Goal: Task Accomplishment & Management: Use online tool/utility

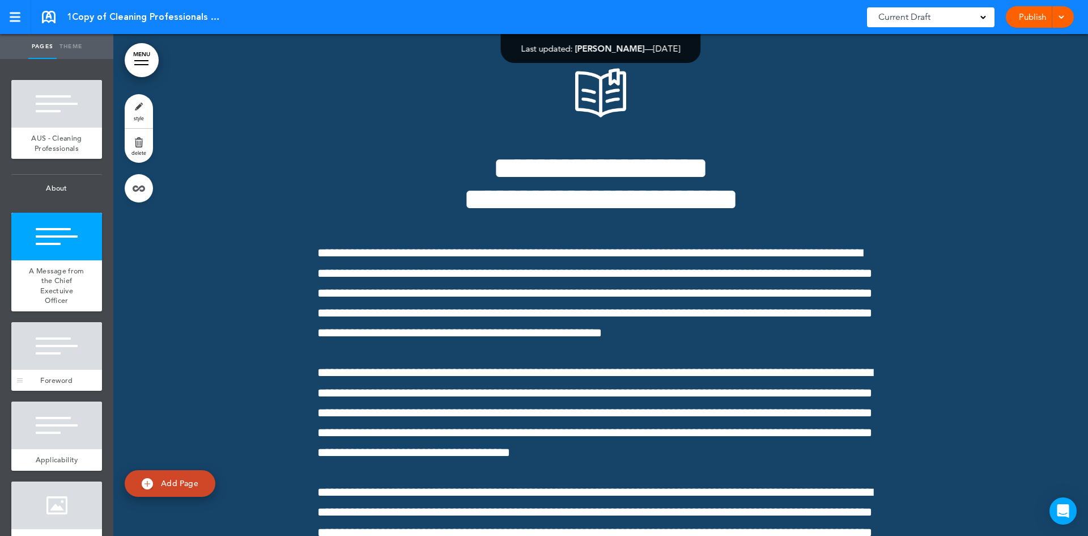
click at [59, 362] on div at bounding box center [56, 346] width 91 height 48
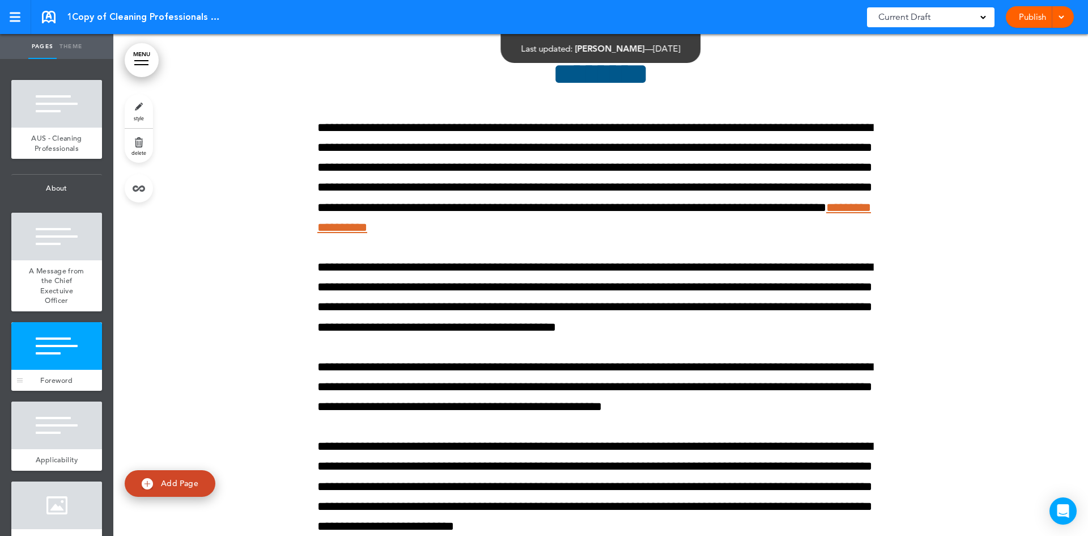
scroll to position [1435, 0]
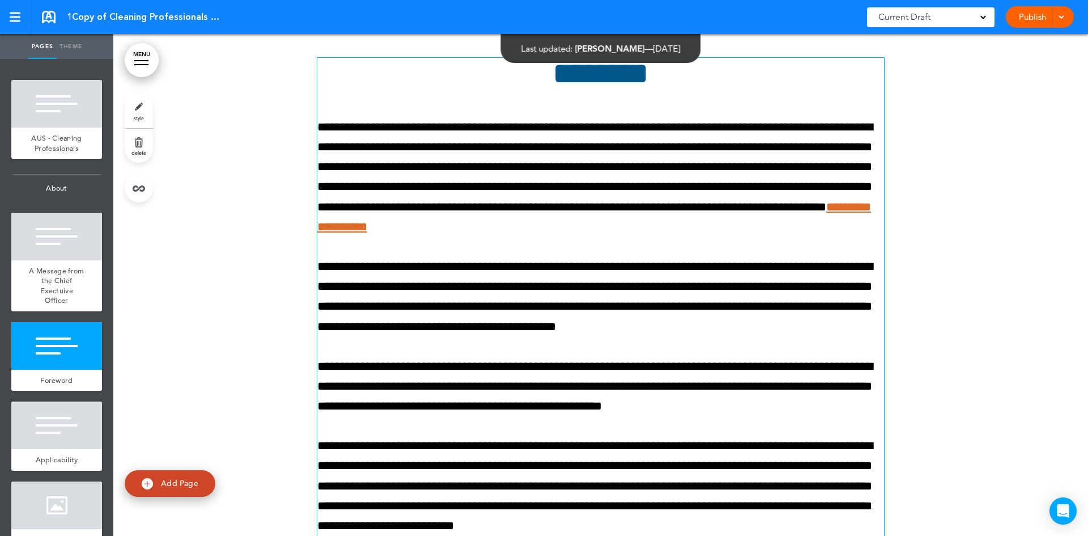
click at [464, 194] on p "**********" at bounding box center [600, 177] width 567 height 120
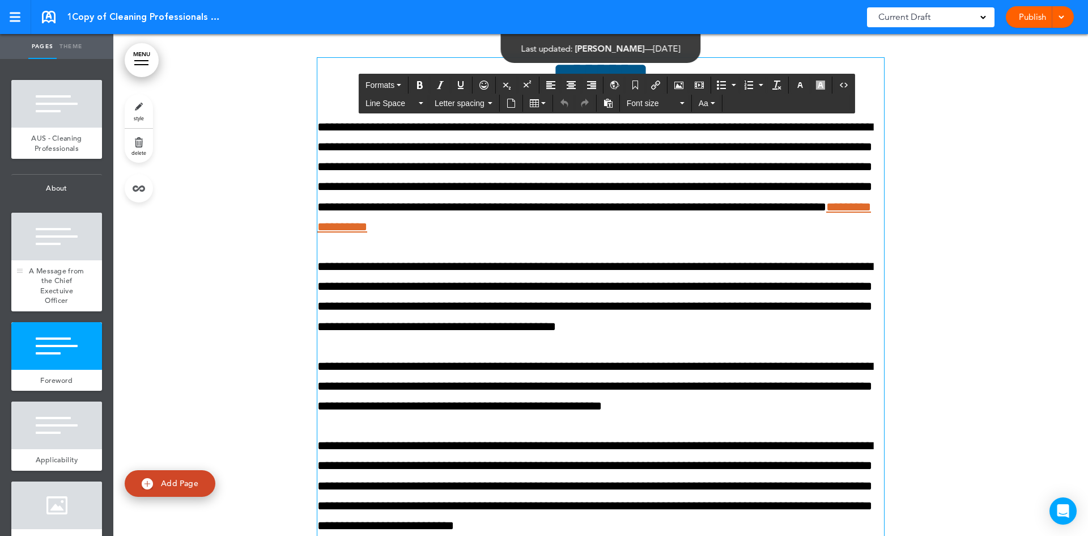
click at [58, 299] on span "A Message from the Chief Exectuive Officer" at bounding box center [56, 286] width 55 height 40
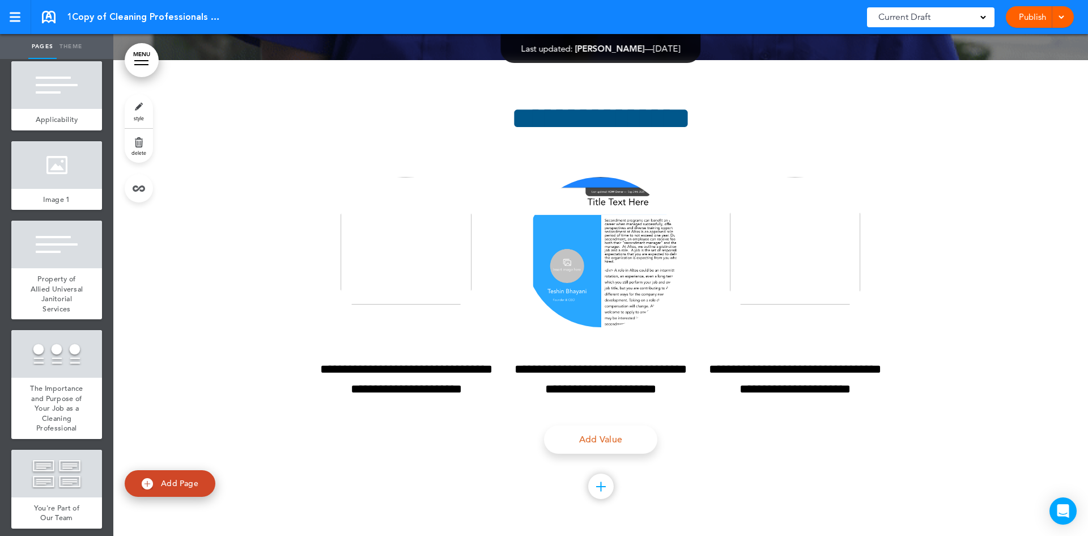
scroll to position [181895, 0]
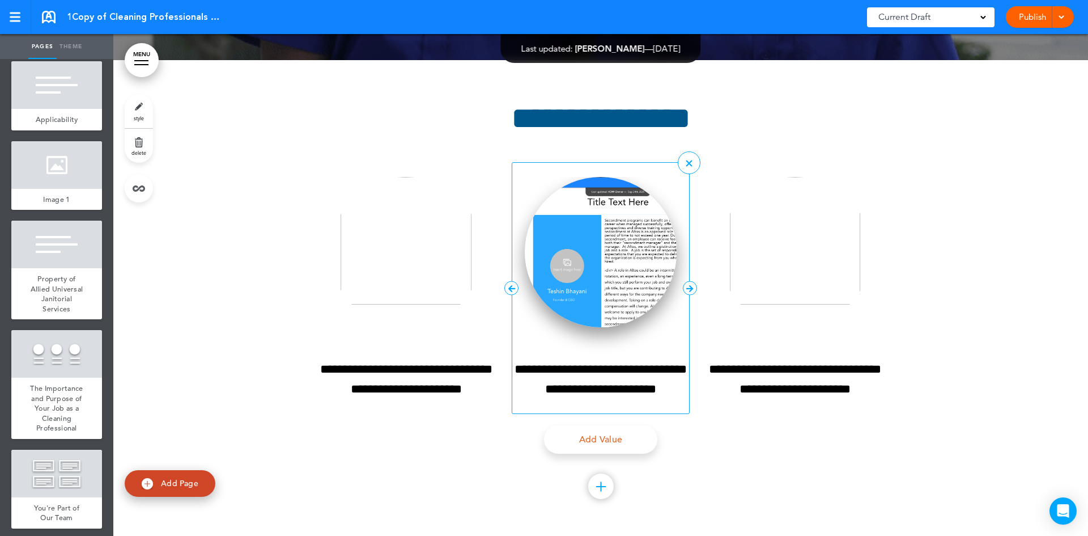
click at [594, 245] on img at bounding box center [601, 252] width 152 height 150
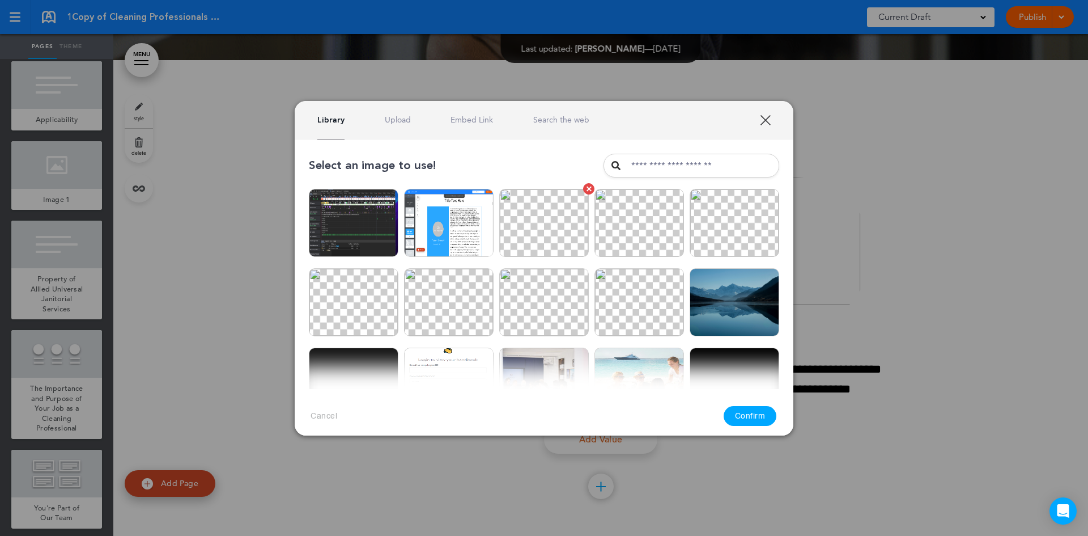
click at [546, 233] on img at bounding box center [544, 223] width 90 height 68
click at [749, 409] on button "Confirm" at bounding box center [750, 416] width 53 height 20
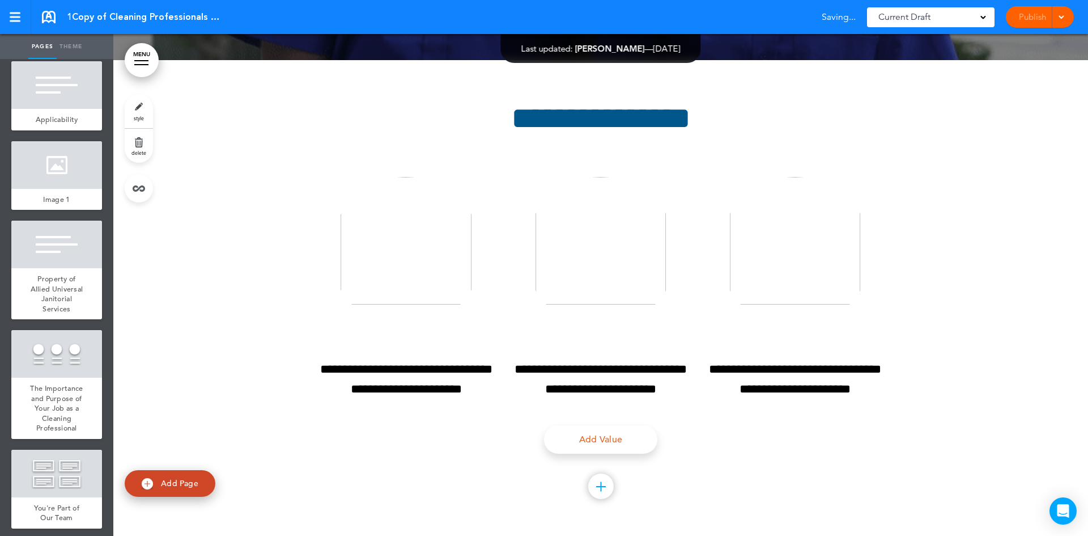
click at [583, 283] on img at bounding box center [544, 303] width 93 height 71
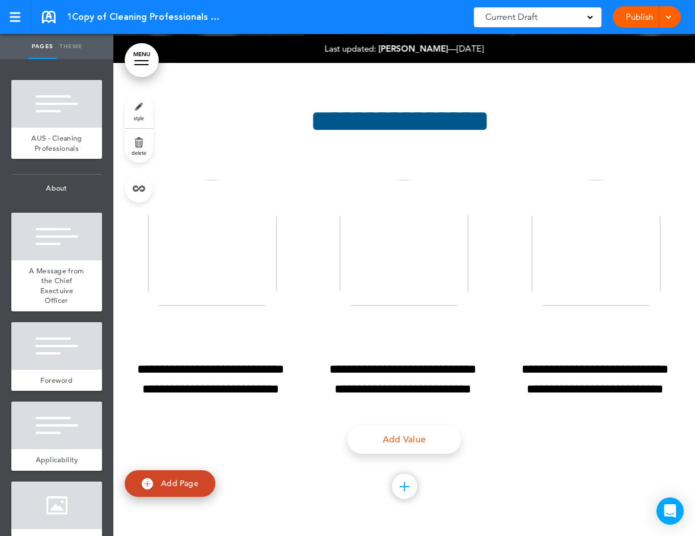
scroll to position [183247, 0]
click at [217, 252] on img at bounding box center [212, 254] width 150 height 148
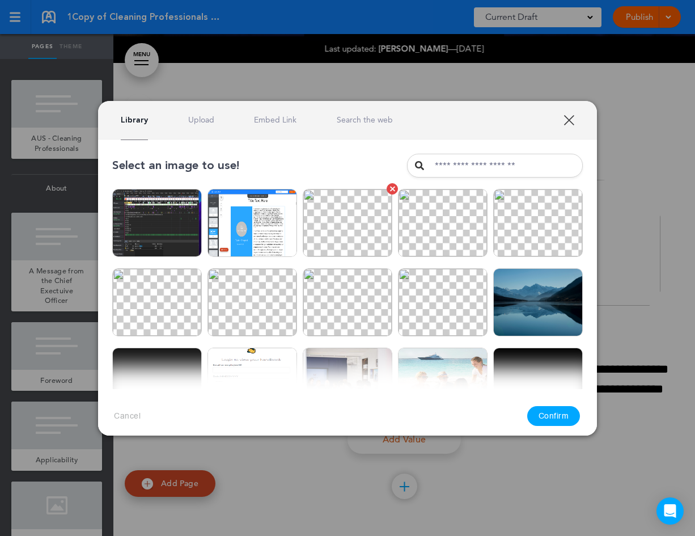
click at [348, 235] on img at bounding box center [348, 223] width 90 height 68
click at [549, 413] on button "Confirm" at bounding box center [553, 416] width 53 height 20
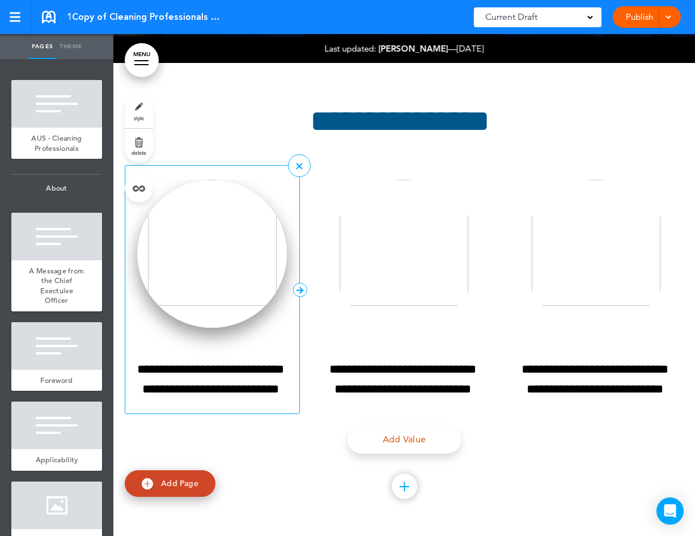
click at [217, 260] on img at bounding box center [212, 254] width 150 height 148
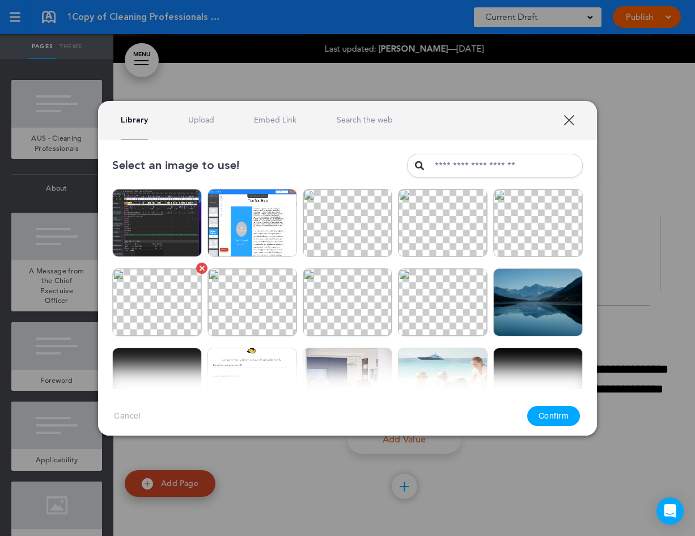
click at [166, 304] on img at bounding box center [157, 302] width 90 height 68
click at [561, 418] on button "Confirm" at bounding box center [553, 416] width 53 height 20
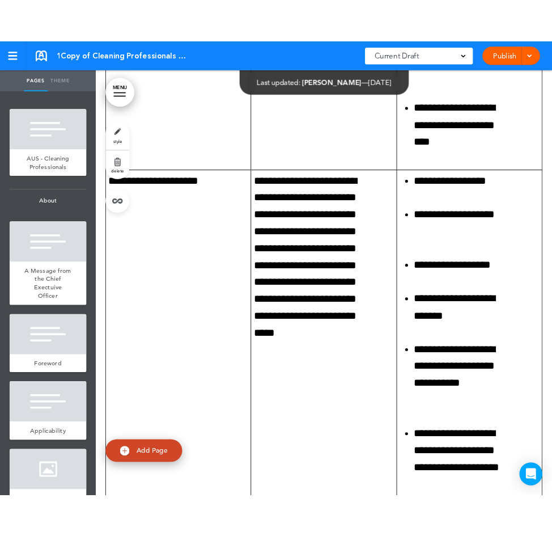
scroll to position [188157, 0]
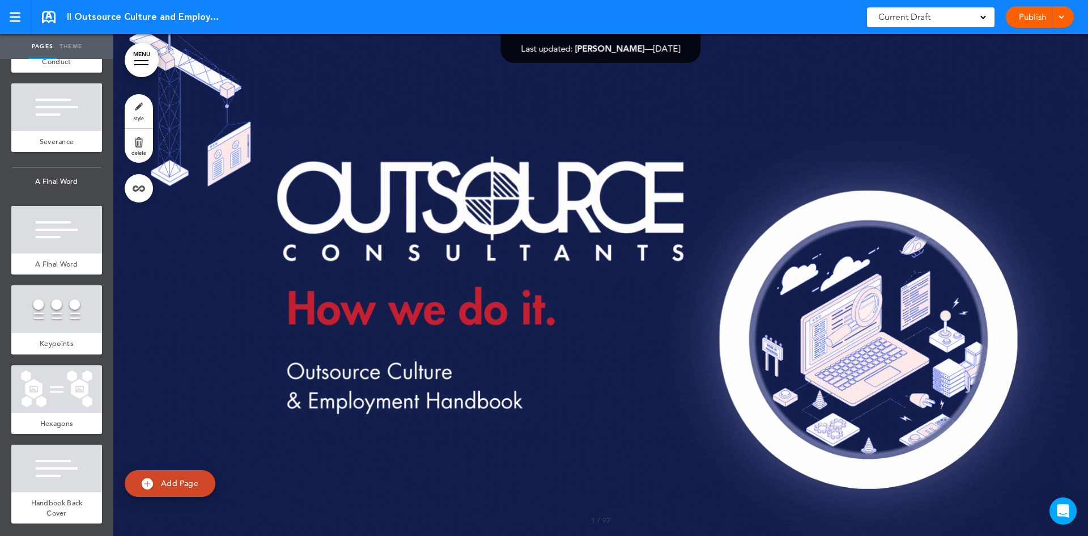
scroll to position [9088, 0]
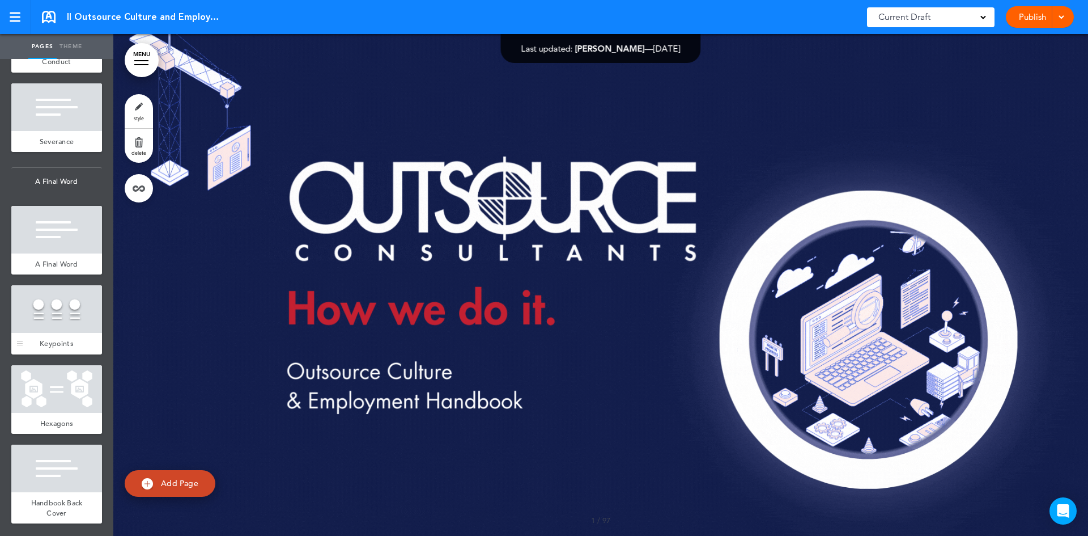
click at [57, 330] on div at bounding box center [56, 309] width 91 height 48
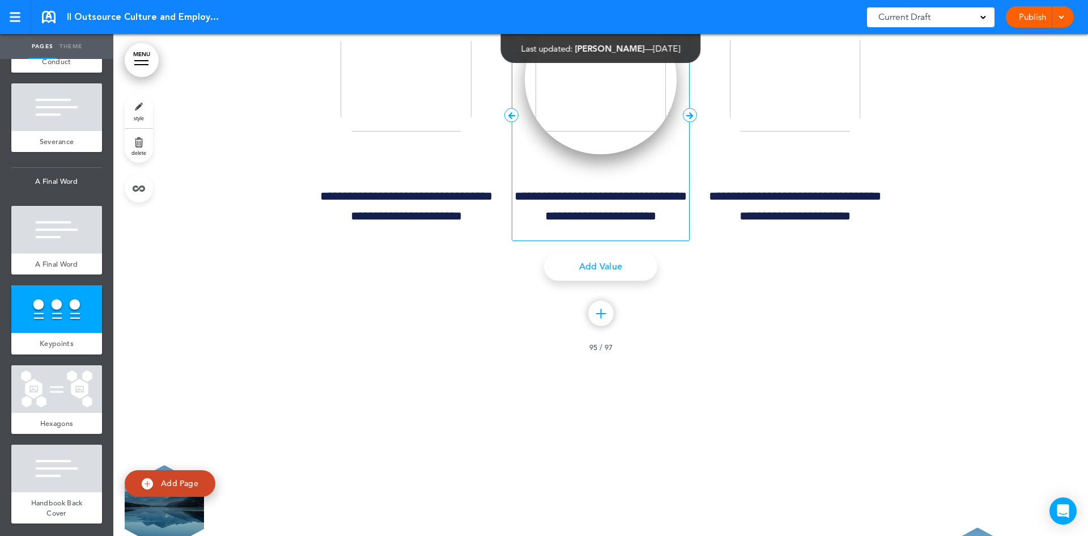
click at [607, 154] on img at bounding box center [601, 79] width 152 height 150
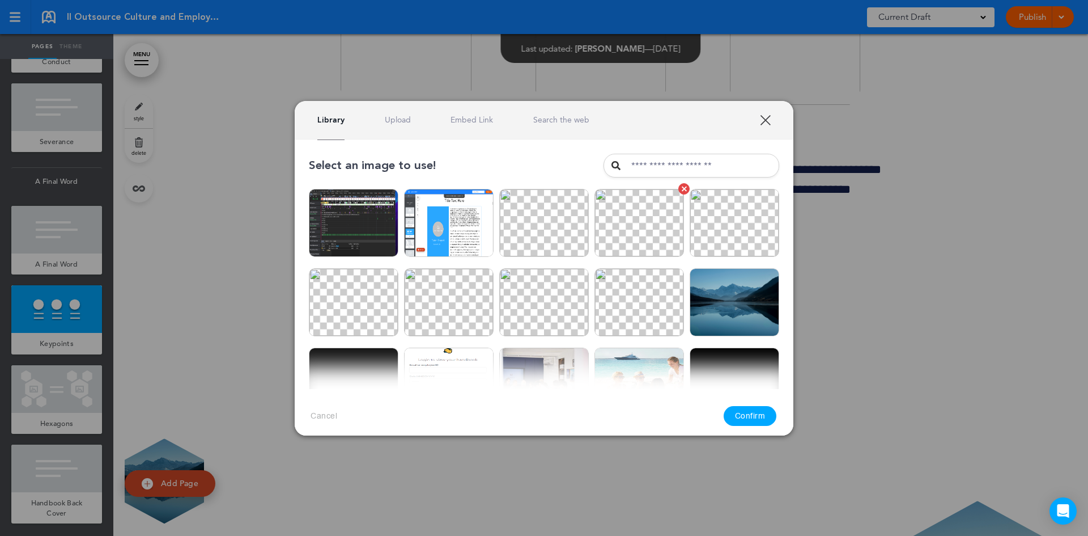
scroll to position [83053, 0]
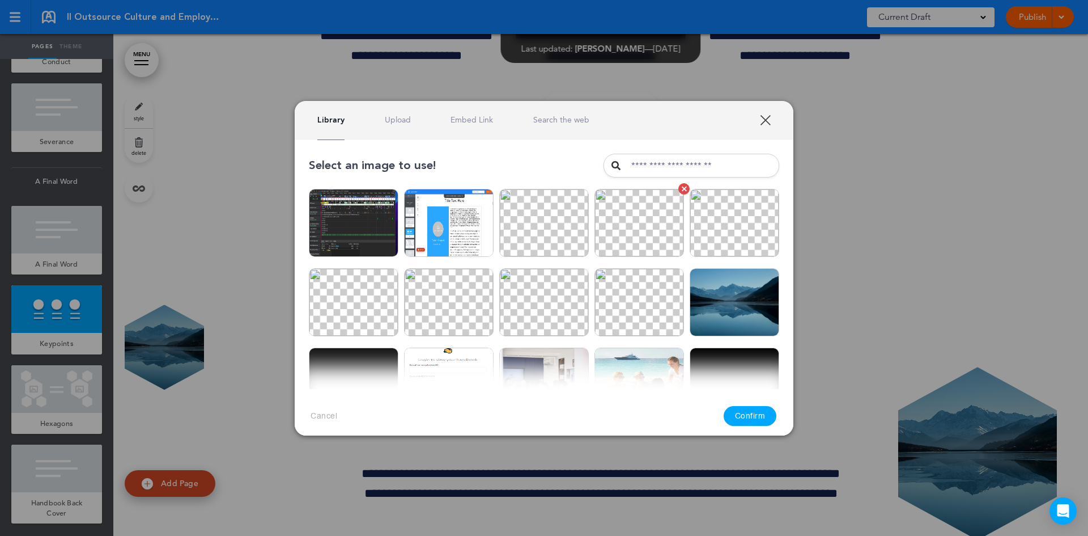
click at [626, 224] on img at bounding box center [640, 223] width 90 height 68
click at [752, 414] on button "Confirm" at bounding box center [750, 416] width 53 height 20
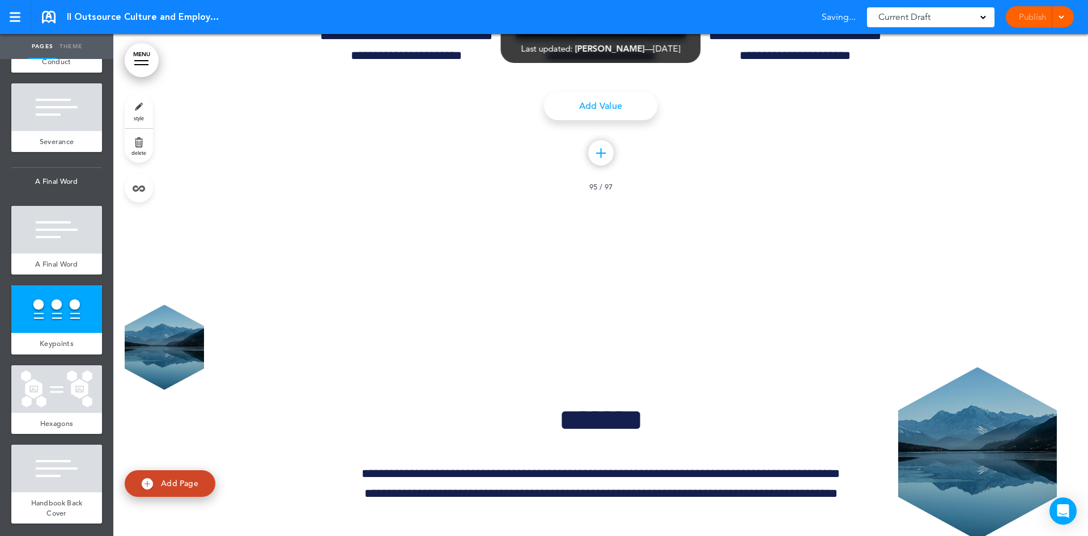
click at [646, 156] on input "text" at bounding box center [697, 161] width 183 height 25
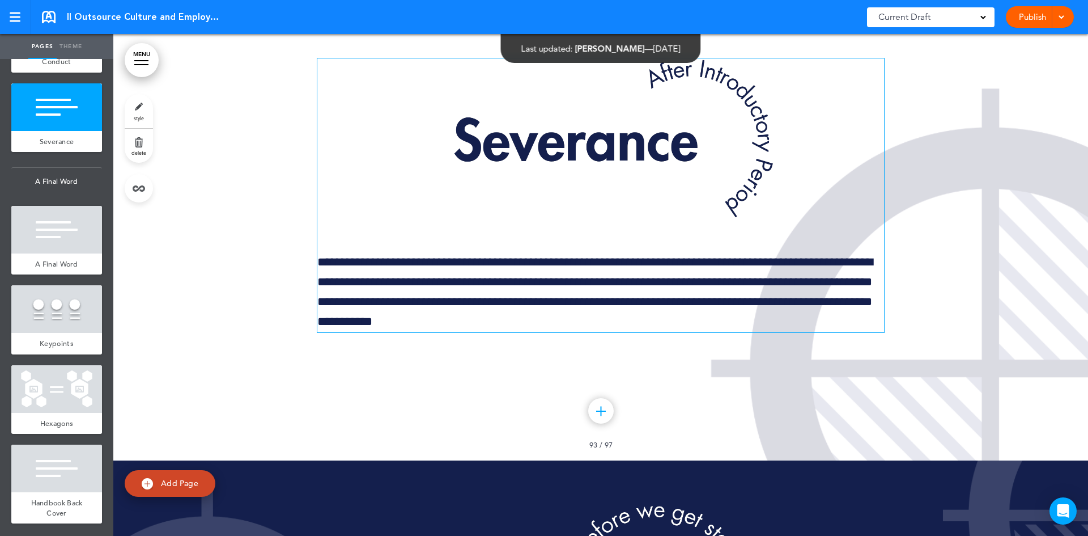
scroll to position [96654, 0]
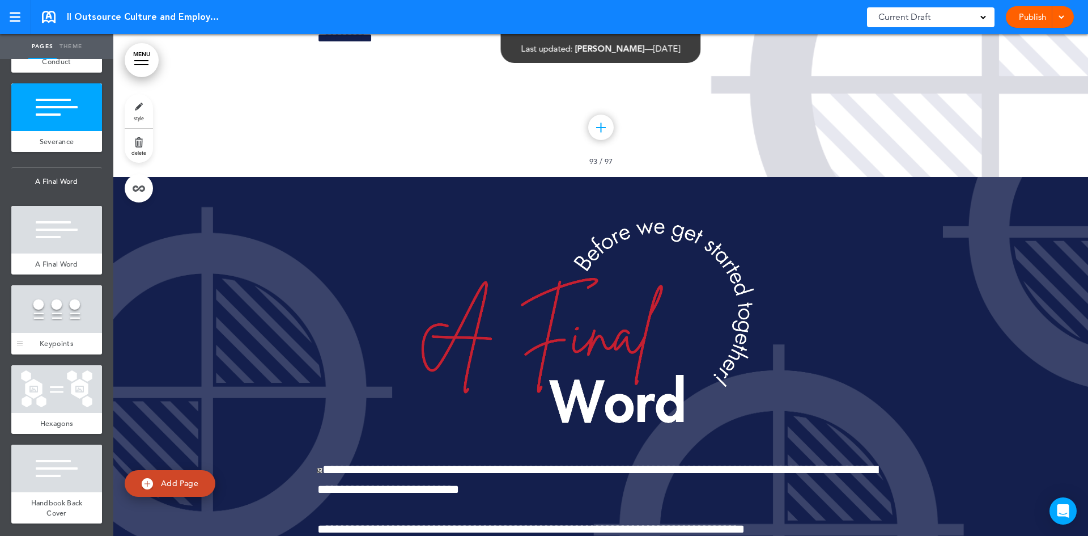
click at [54, 312] on div at bounding box center [56, 309] width 91 height 48
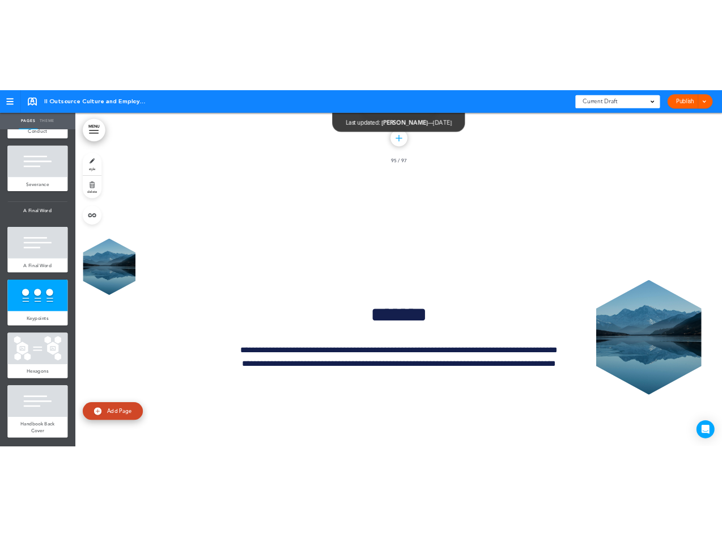
scroll to position [97692, 0]
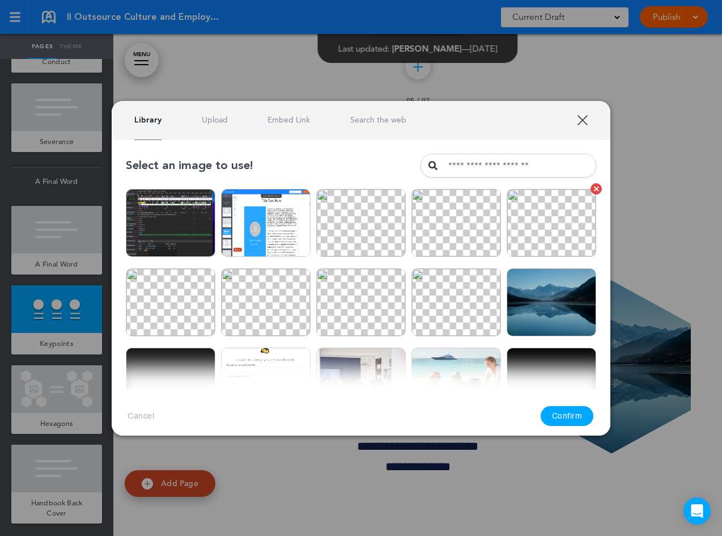
click at [559, 222] on img at bounding box center [552, 223] width 90 height 68
click at [587, 414] on button "Confirm" at bounding box center [567, 416] width 53 height 20
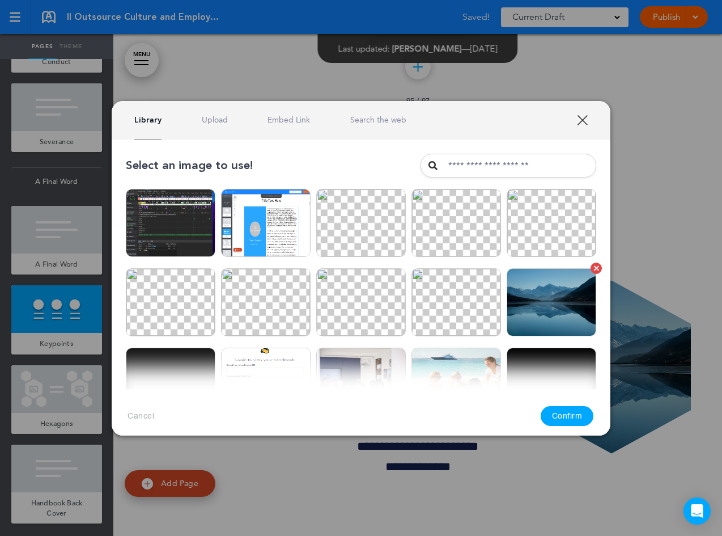
click at [521, 312] on img at bounding box center [552, 302] width 90 height 68
click at [571, 418] on button "Confirm" at bounding box center [567, 416] width 53 height 20
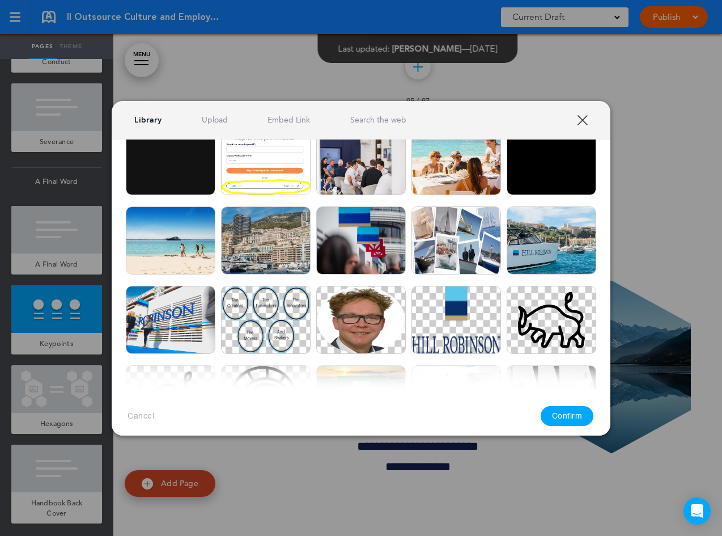
scroll to position [227, 0]
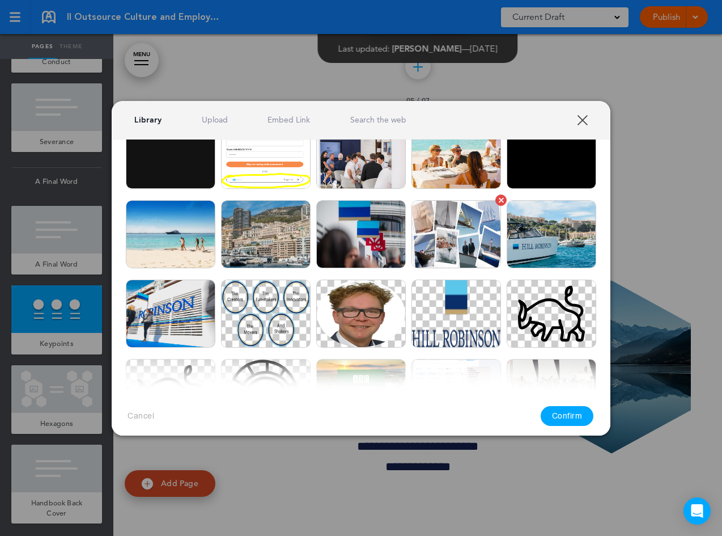
click at [438, 240] on img at bounding box center [457, 234] width 90 height 68
click at [566, 410] on button "Confirm" at bounding box center [567, 416] width 53 height 20
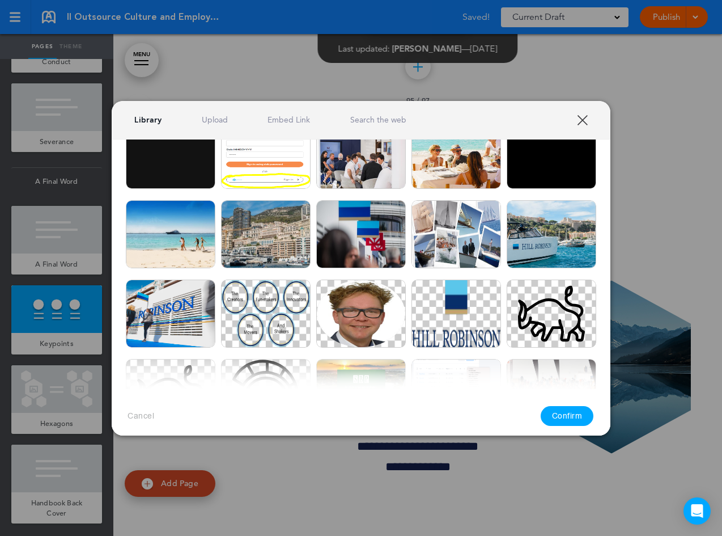
click at [566, 423] on button "Confirm" at bounding box center [567, 416] width 53 height 20
drag, startPoint x: 436, startPoint y: 232, endPoint x: 556, endPoint y: 402, distance: 207.9
click at [436, 232] on img at bounding box center [457, 234] width 90 height 68
click at [551, 413] on button "Confirm" at bounding box center [567, 416] width 53 height 20
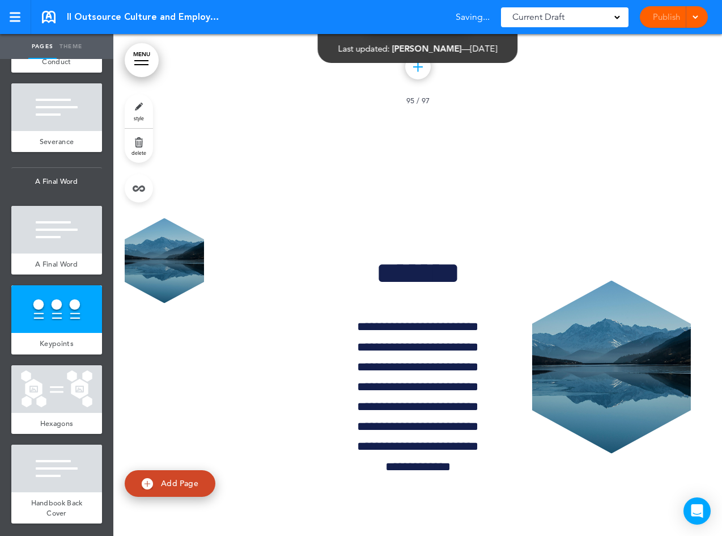
click at [219, 239] on img at bounding box center [261, 232] width 93 height 71
click at [262, 348] on img at bounding box center [261, 314] width 93 height 71
